Goal: Navigation & Orientation: Find specific page/section

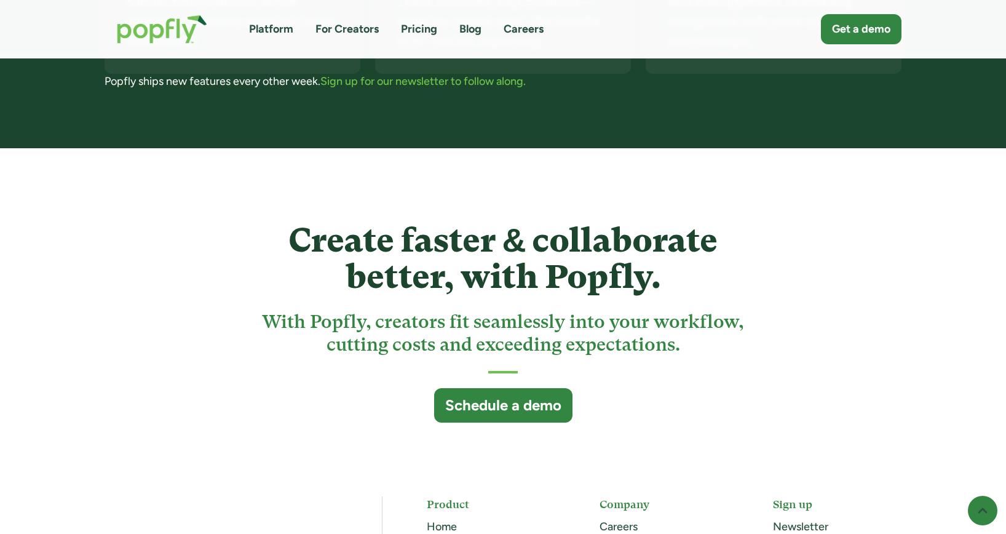
scroll to position [3342, 0]
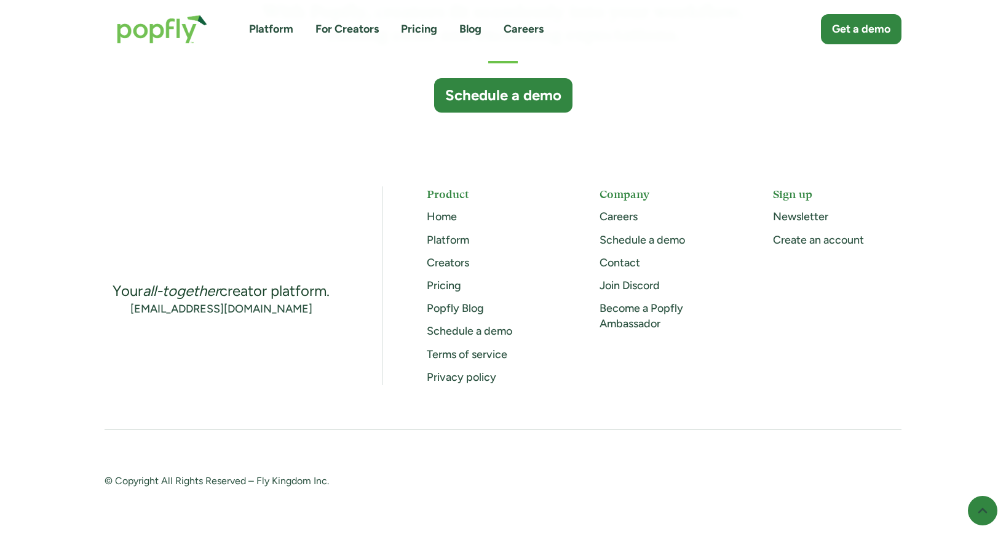
click at [468, 31] on link "Blog" at bounding box center [470, 29] width 22 height 15
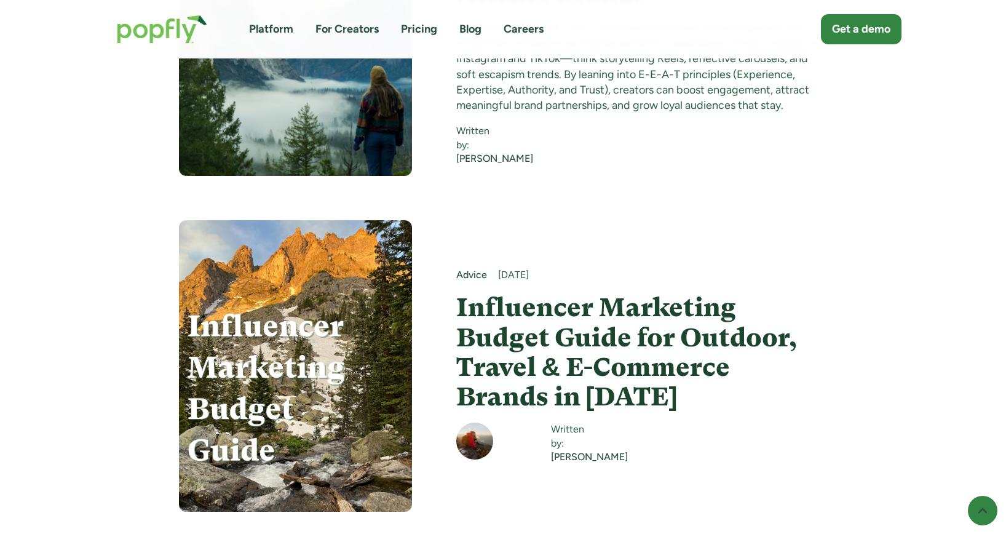
scroll to position [4694, 0]
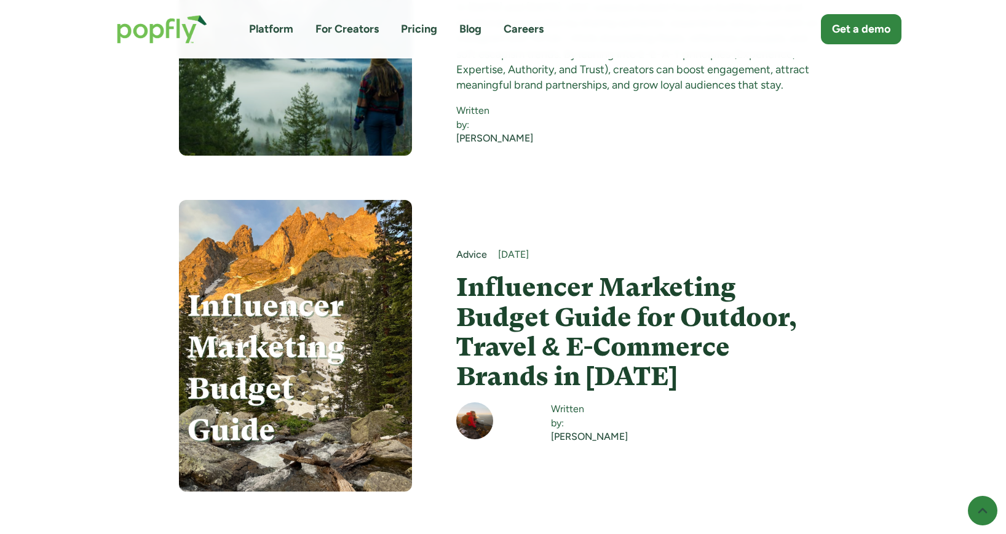
click at [262, 30] on link "Platform" at bounding box center [271, 29] width 44 height 15
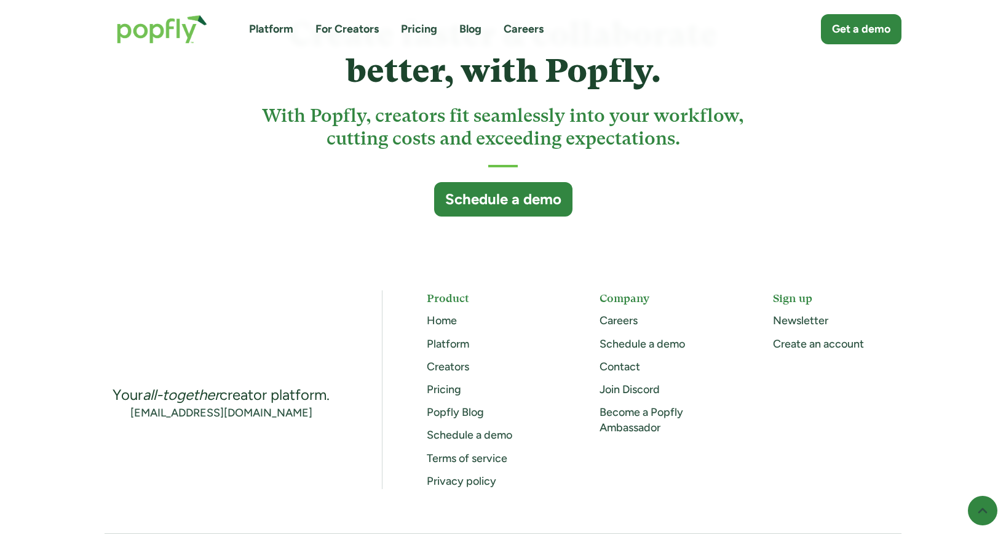
scroll to position [3342, 0]
